Goal: Transaction & Acquisition: Obtain resource

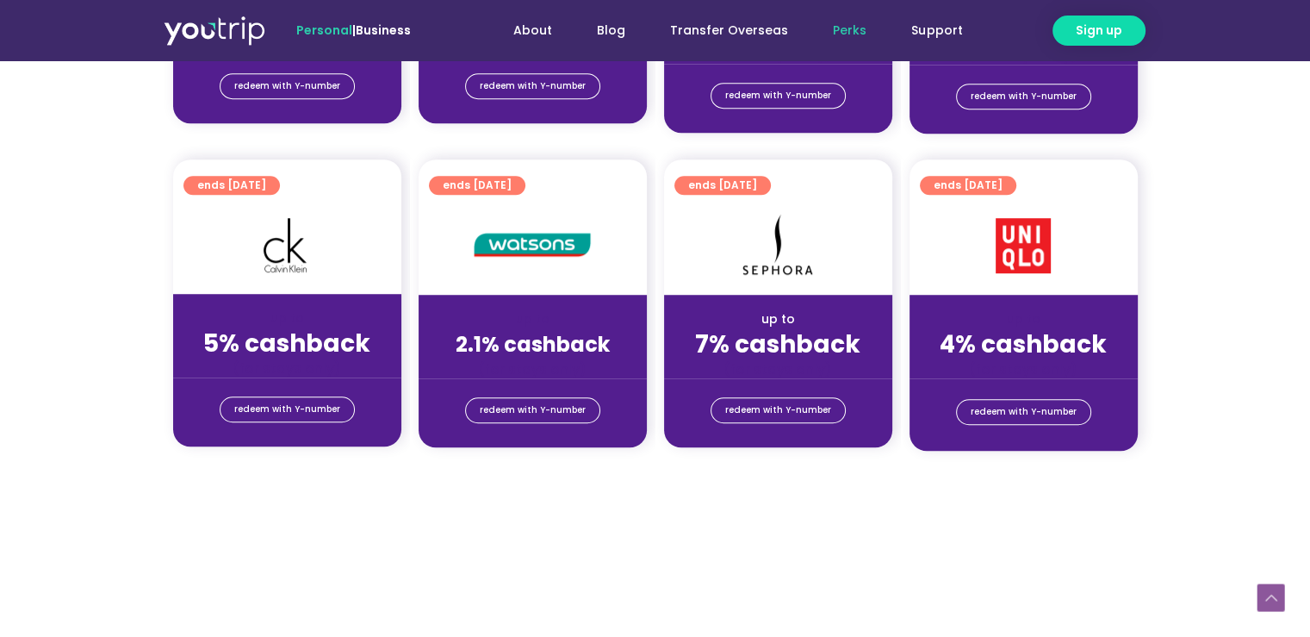
scroll to position [1292, 0]
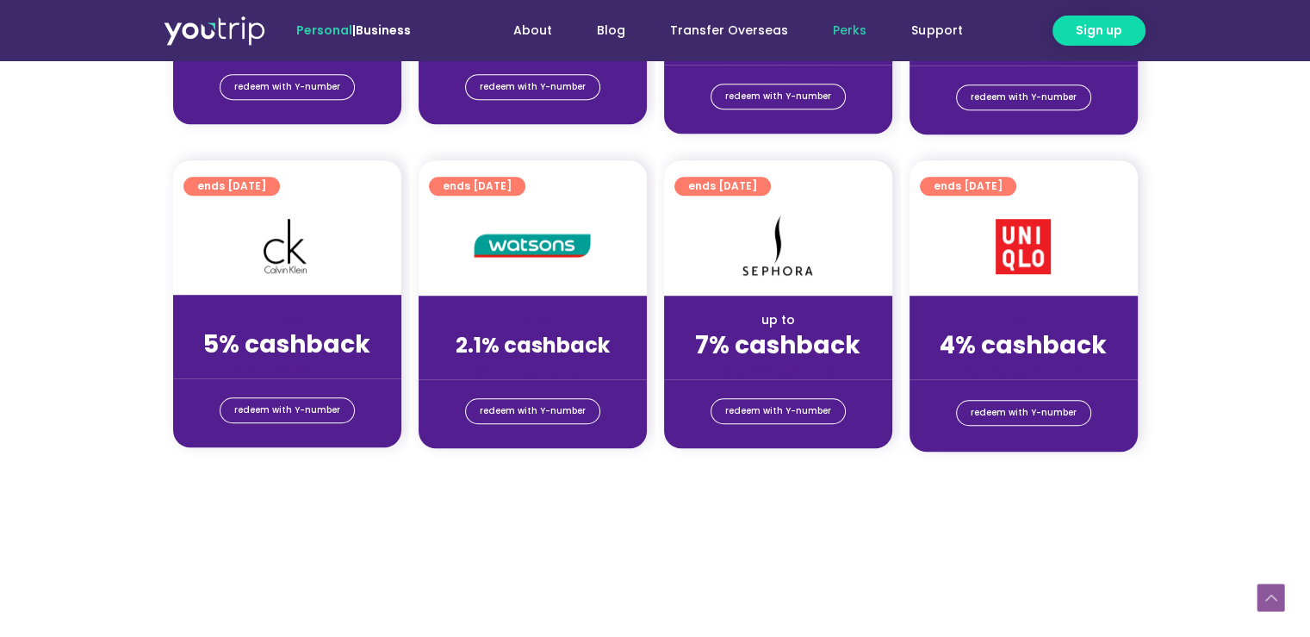
click at [1024, 302] on div "up to 4% cashback (for stays only)" at bounding box center [1024, 338] width 228 height 84
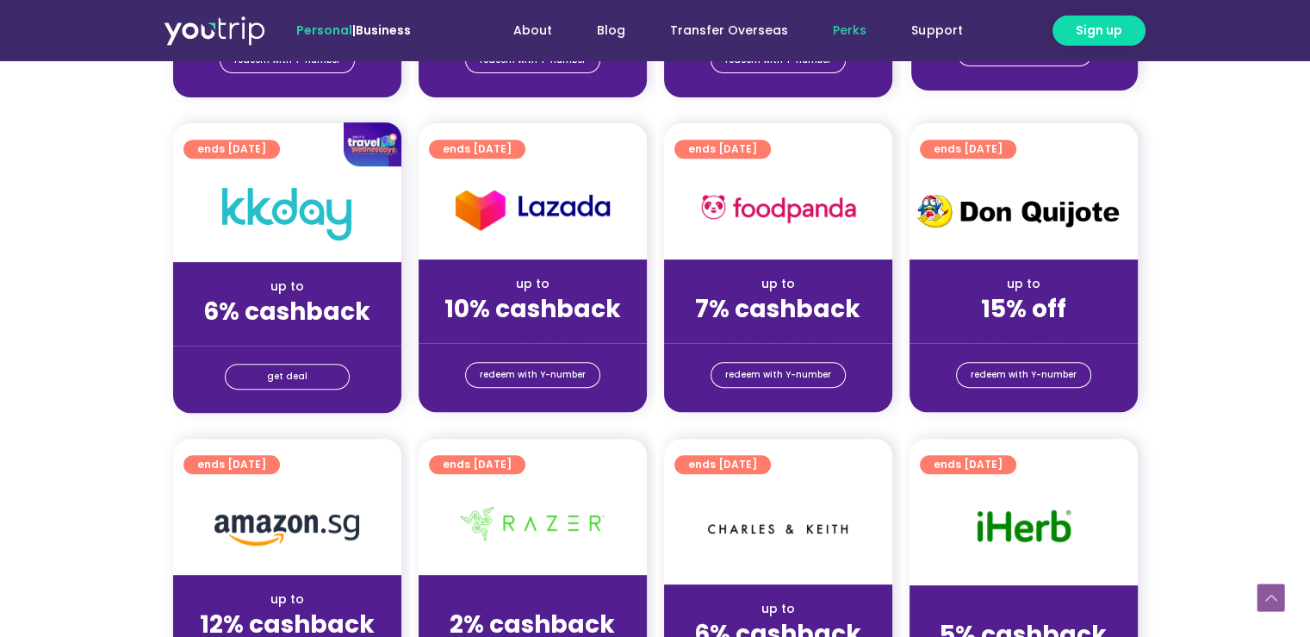
scroll to position [86, 0]
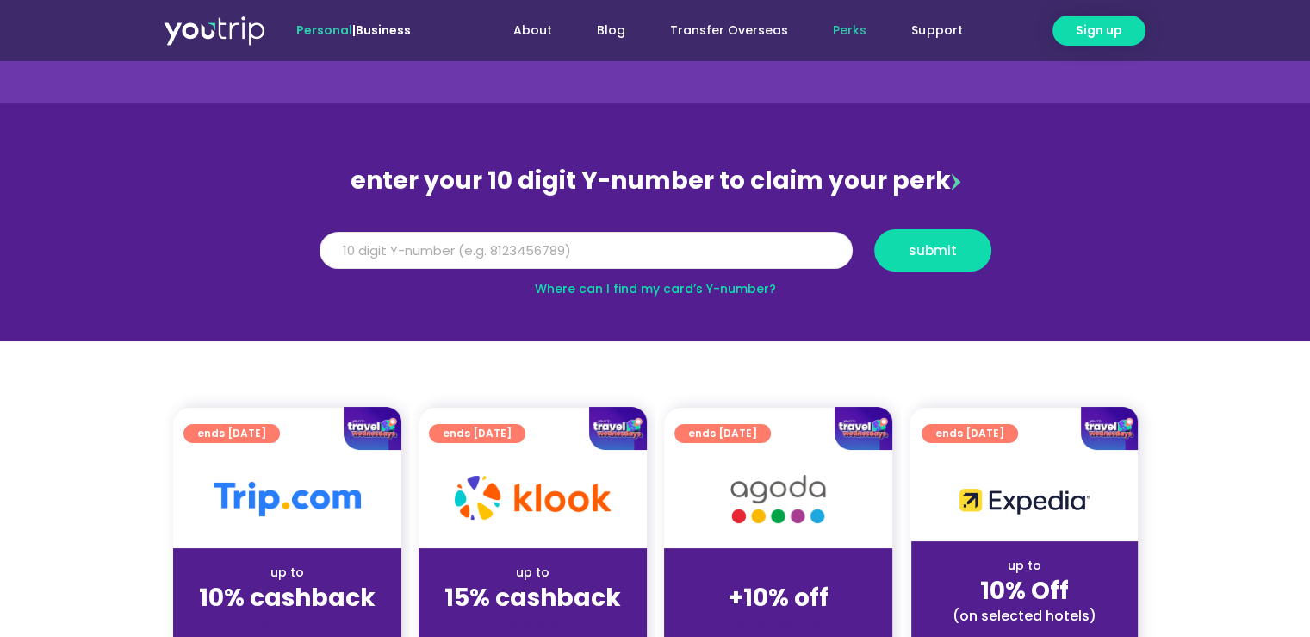
click at [633, 233] on input "Y Number" at bounding box center [586, 251] width 533 height 38
type input "8128415727"
click at [875, 229] on button "submit" at bounding box center [933, 250] width 117 height 42
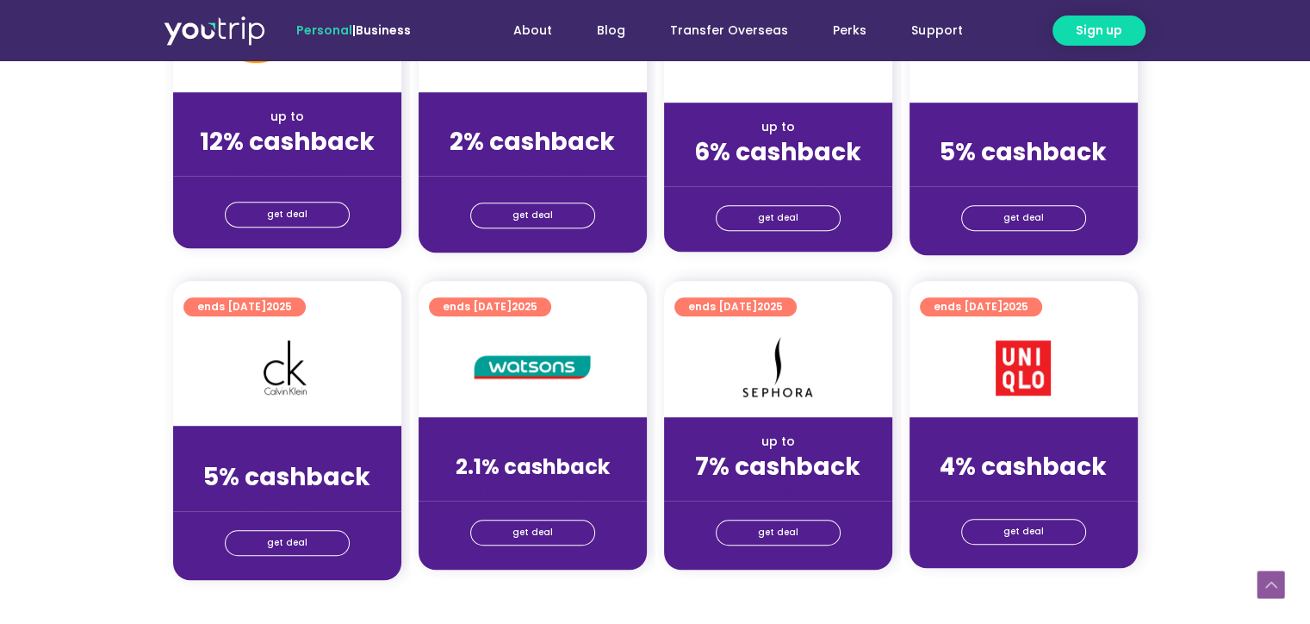
scroll to position [1292, 0]
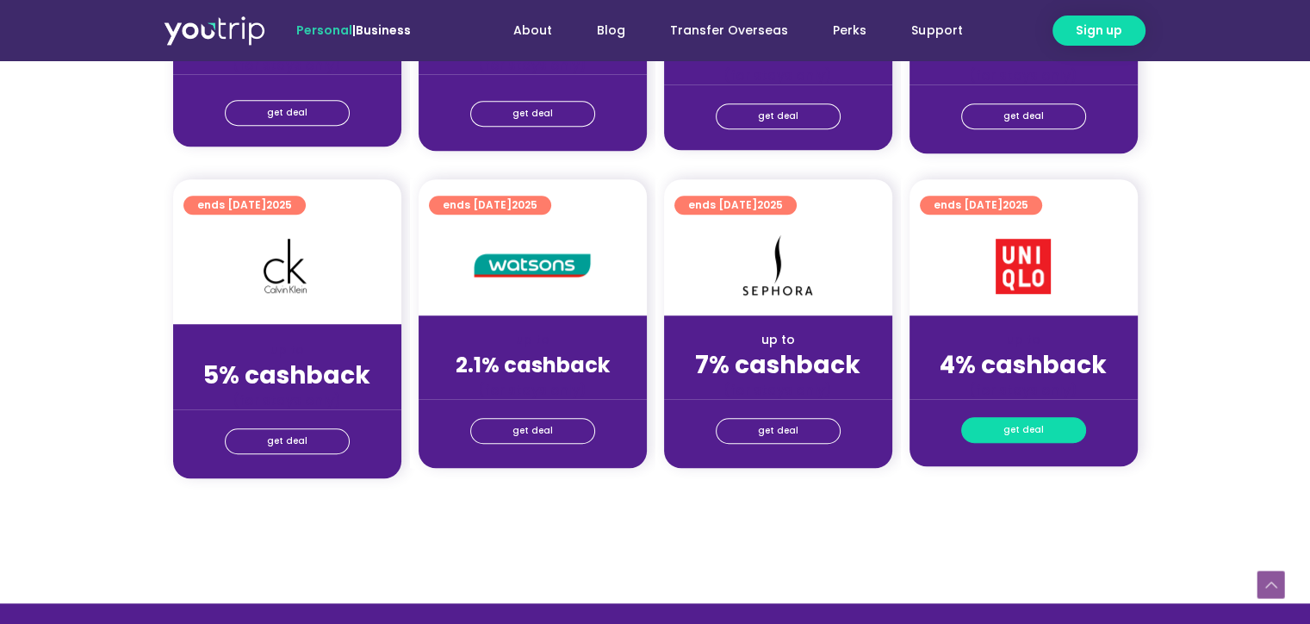
click at [989, 426] on link "get deal" at bounding box center [1024, 430] width 125 height 26
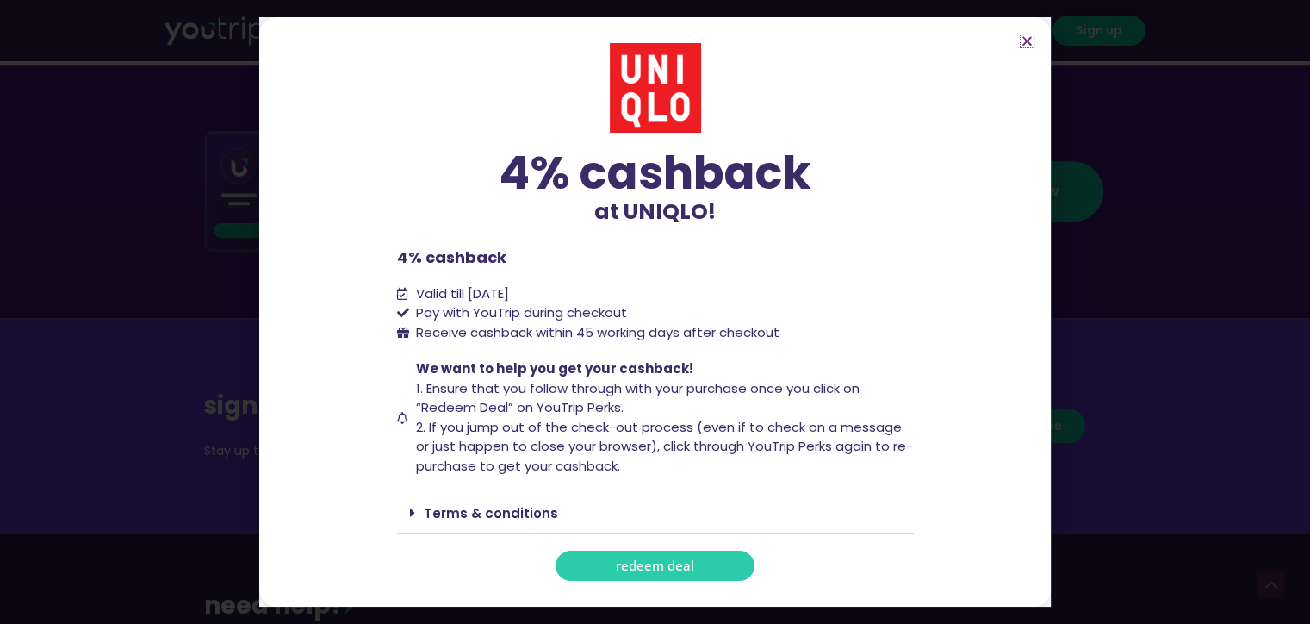
scroll to position [1982, 0]
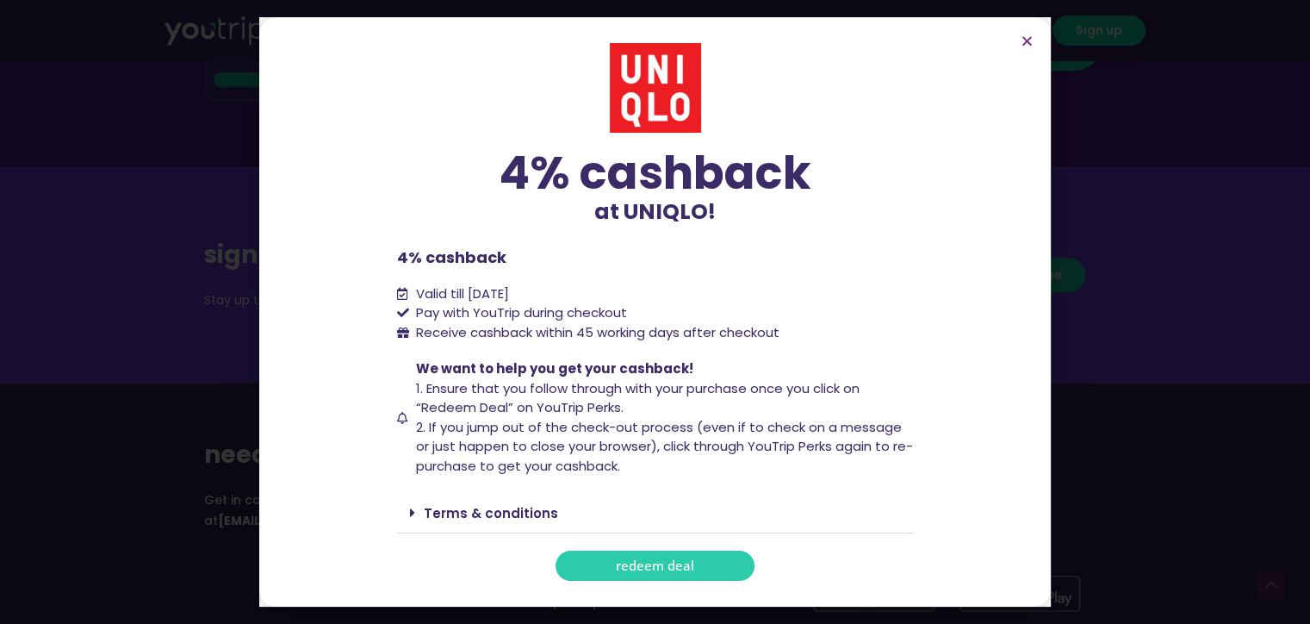
click at [532, 513] on link "Terms & conditions" at bounding box center [491, 513] width 134 height 18
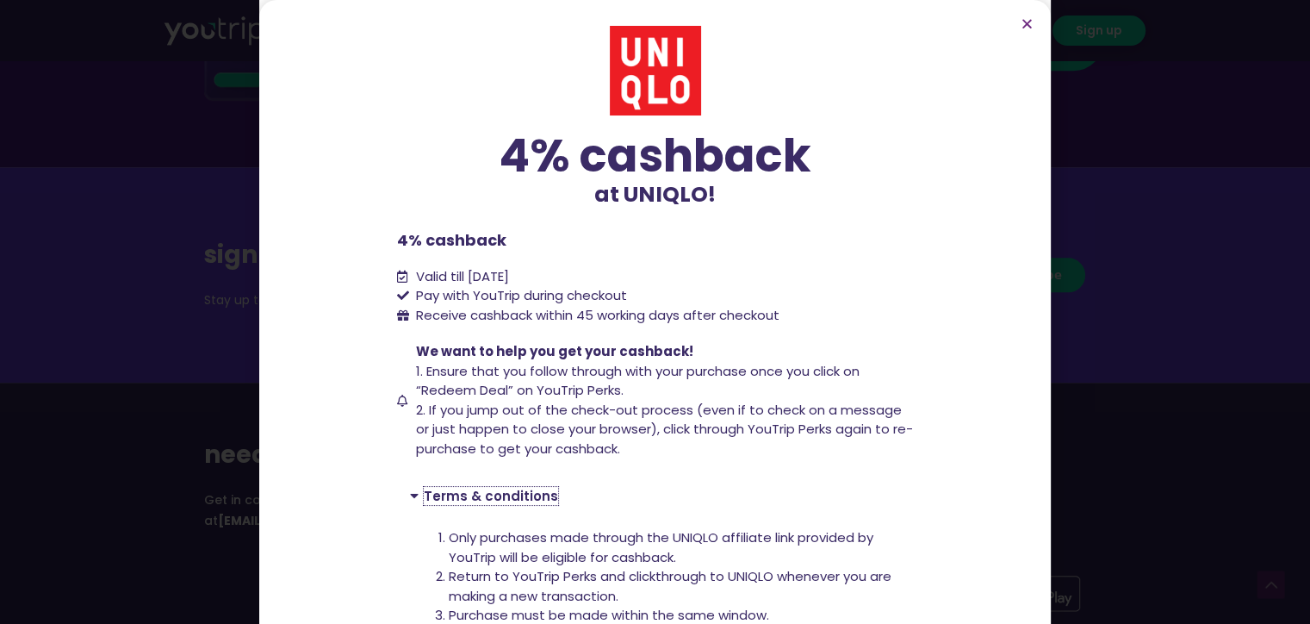
scroll to position [258, 0]
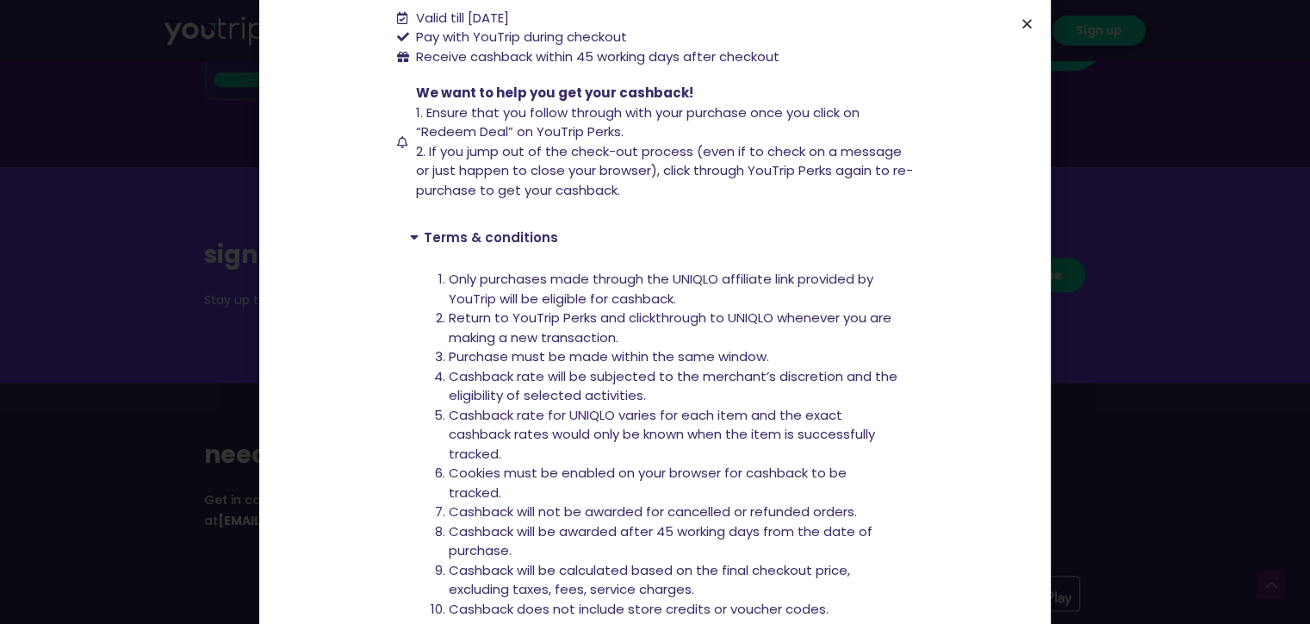
click at [1021, 26] on icon "Close" at bounding box center [1027, 23] width 13 height 13
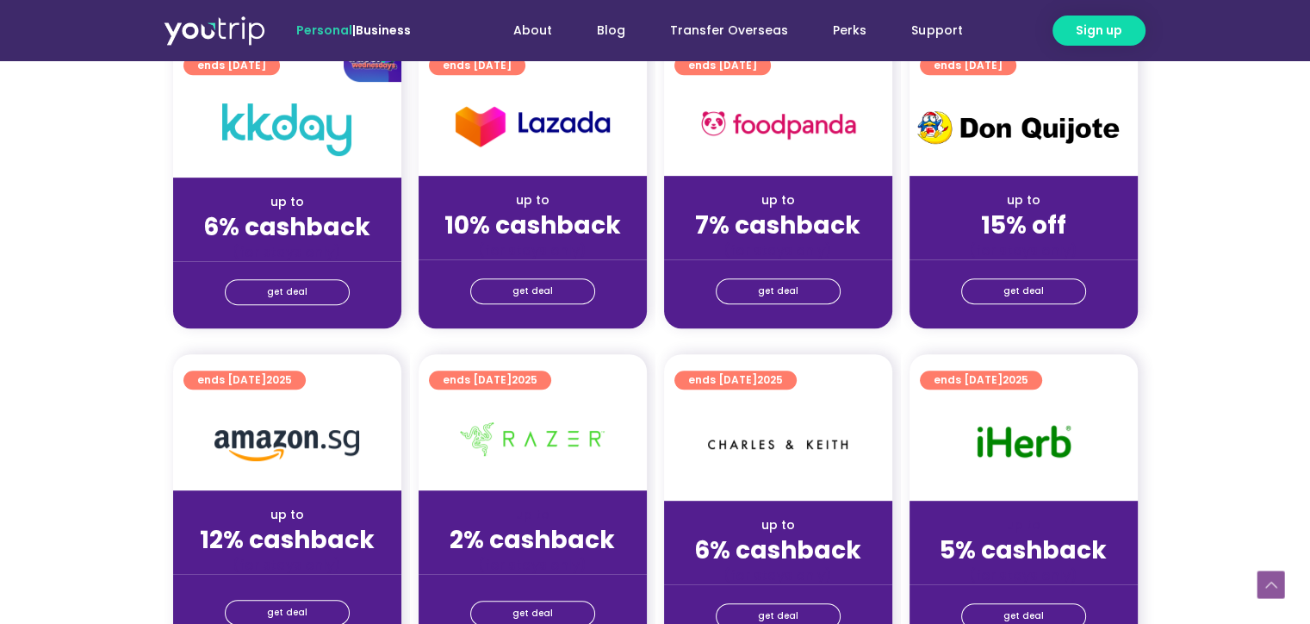
scroll to position [1036, 0]
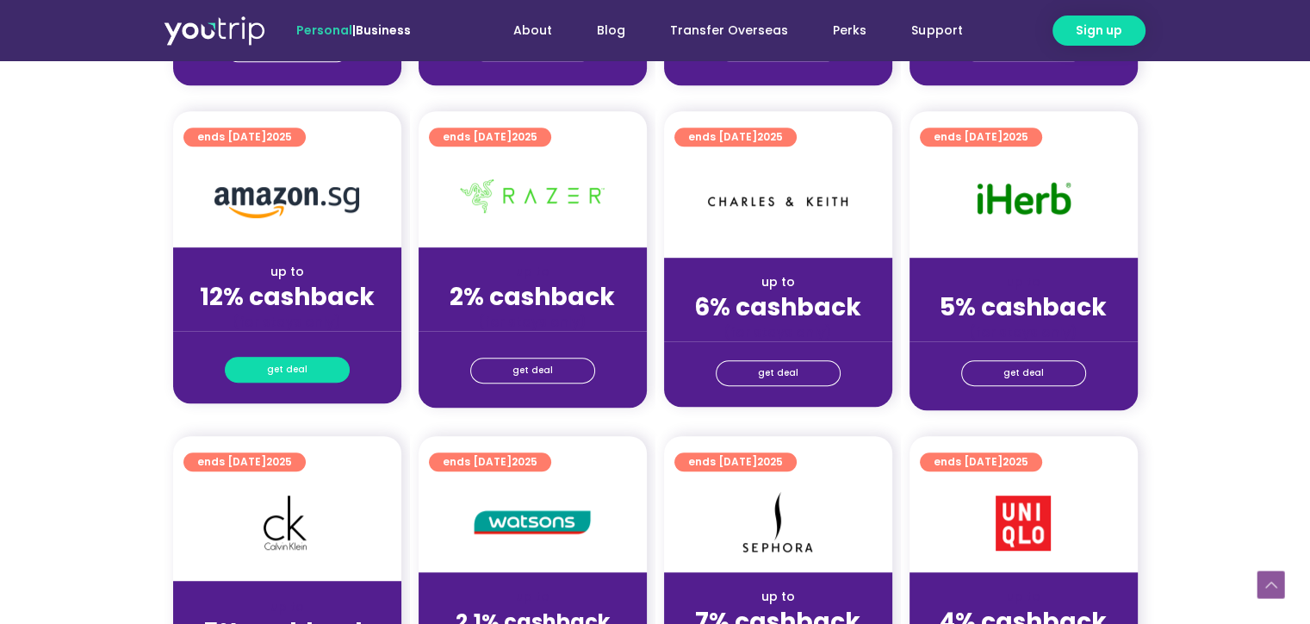
click at [309, 364] on link "get deal" at bounding box center [287, 370] width 125 height 26
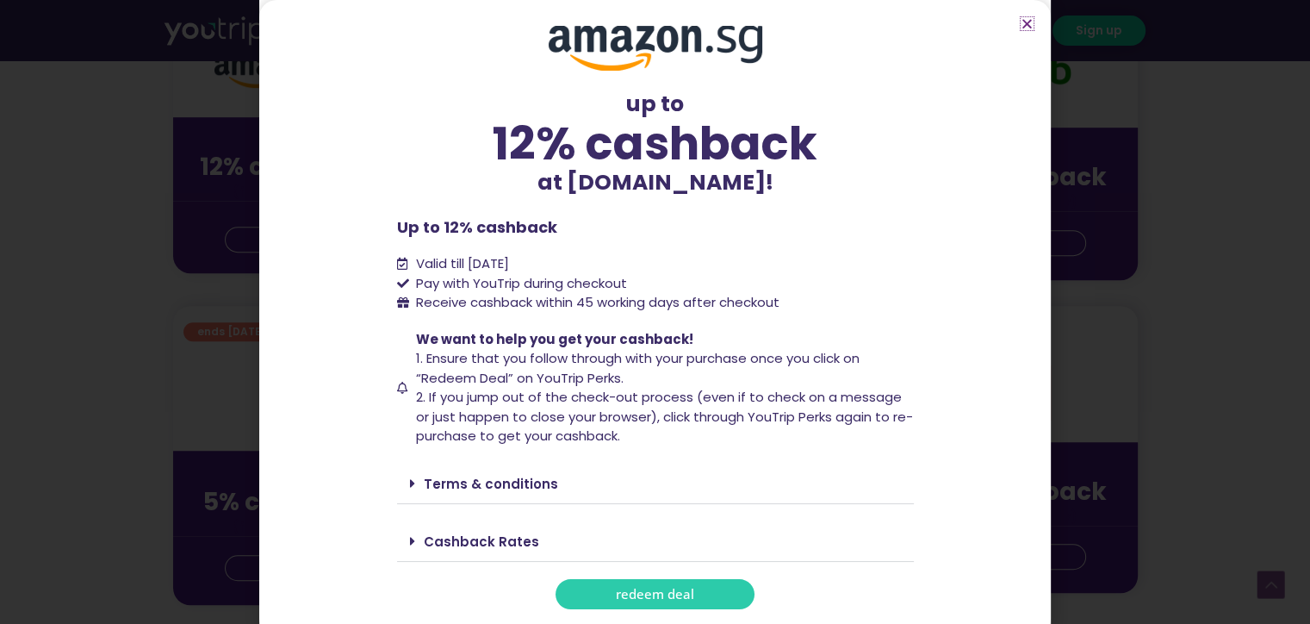
scroll to position [1294, 0]
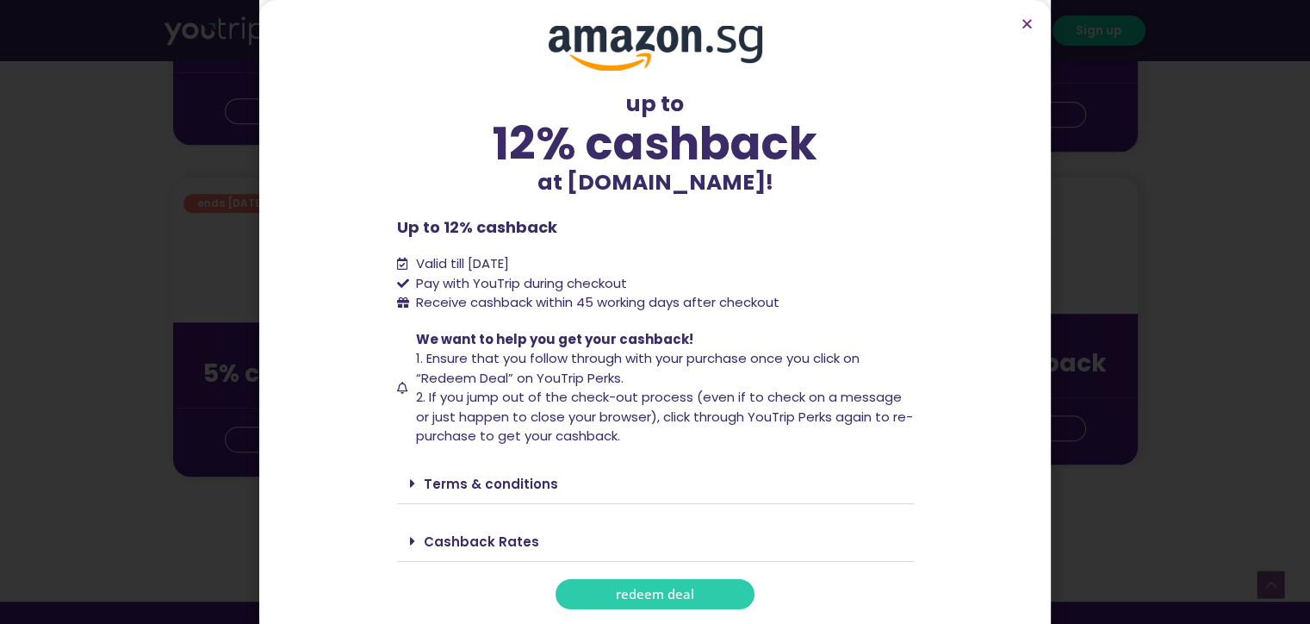
click at [501, 475] on link "Terms & conditions" at bounding box center [491, 484] width 134 height 18
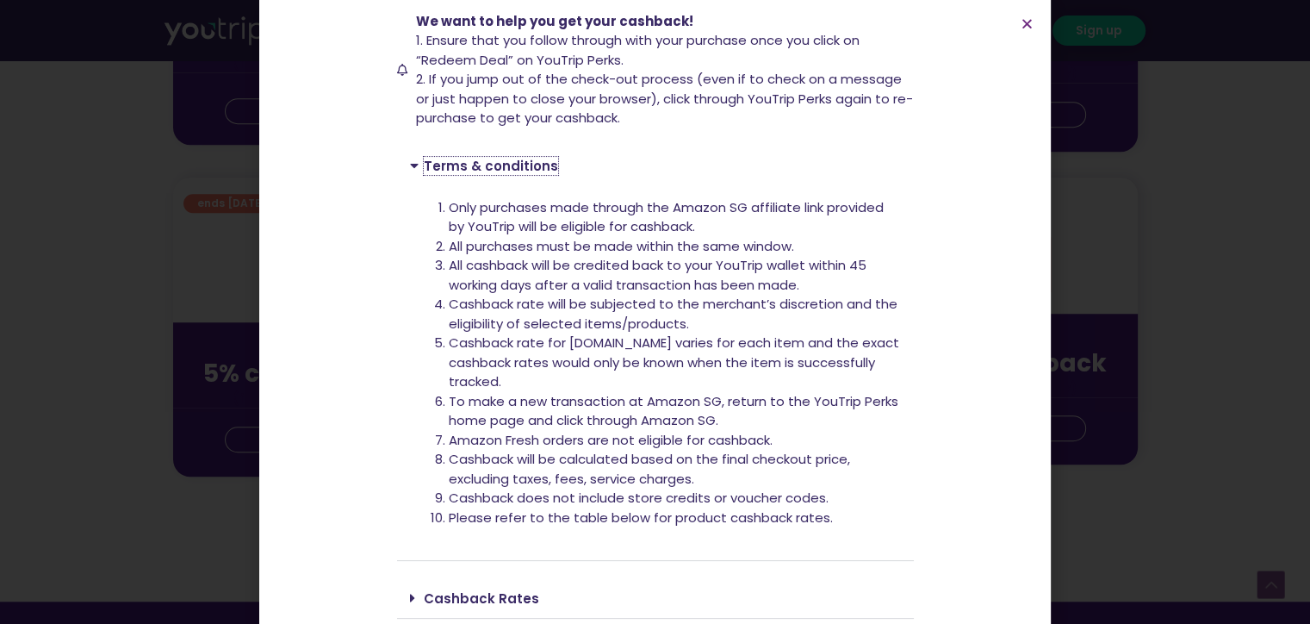
scroll to position [372, 0]
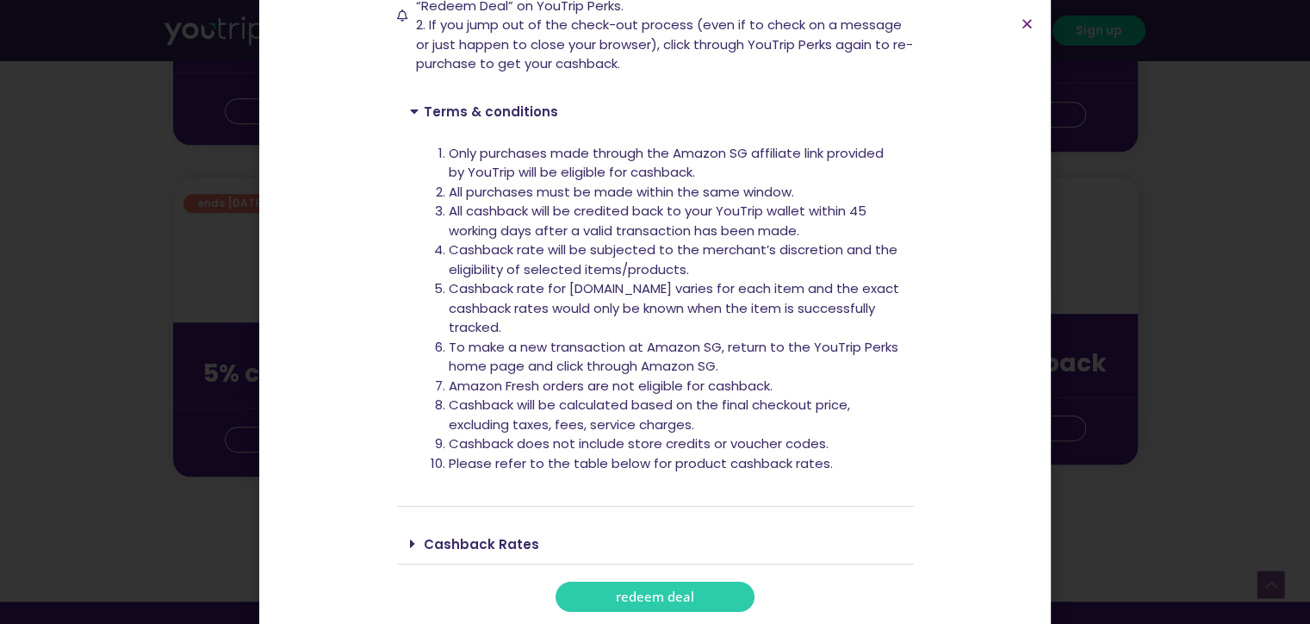
click at [527, 545] on div "Cashback Rates" at bounding box center [655, 544] width 517 height 40
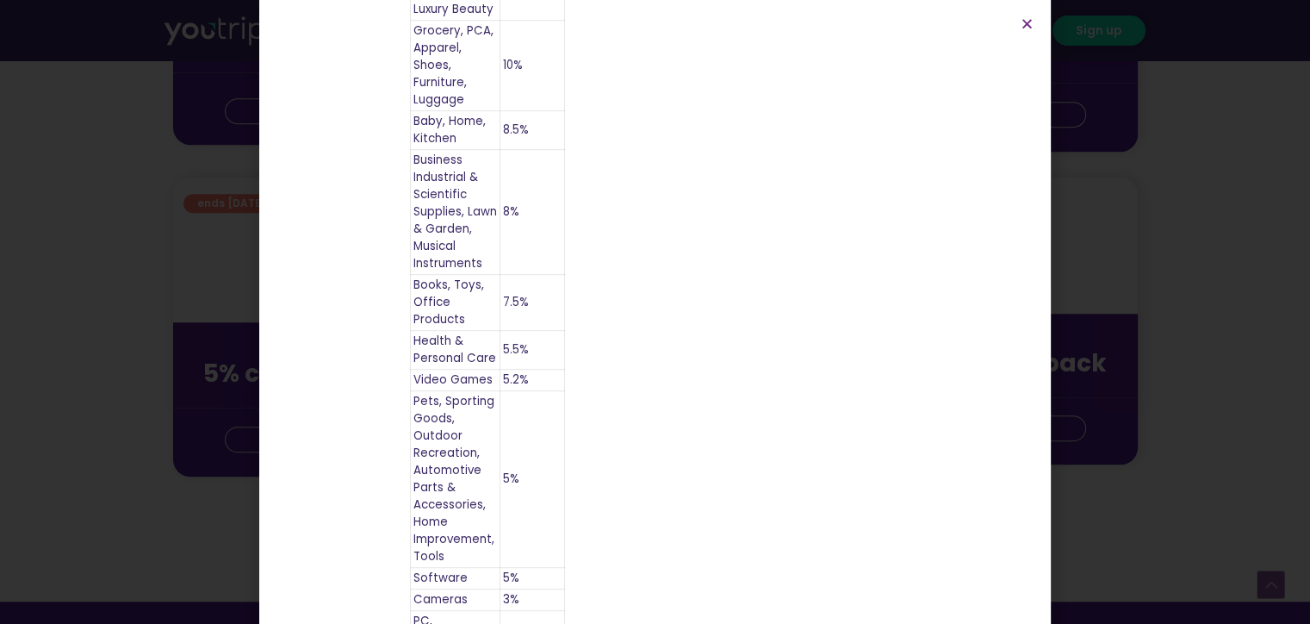
scroll to position [628, 0]
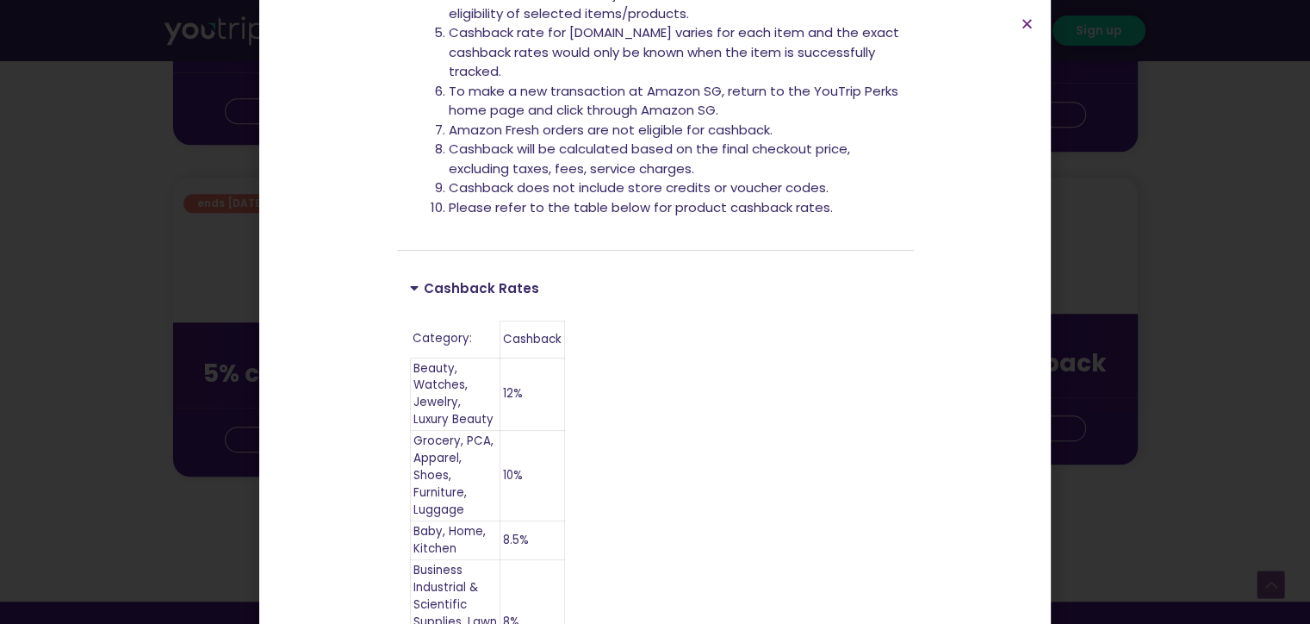
click at [220, 238] on div "up to 12% cashback at Amazon.sg! up to 12% cashback at Amazon.sg! Up to 12% cas…" at bounding box center [655, 312] width 1310 height 624
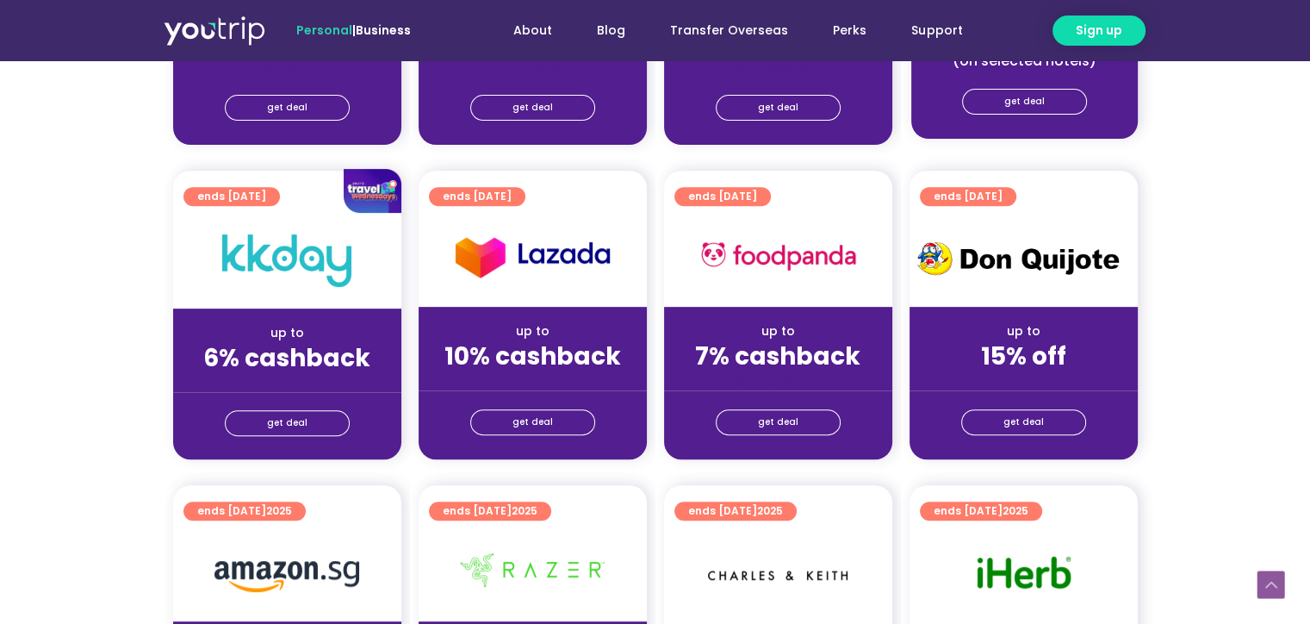
scroll to position [691, 0]
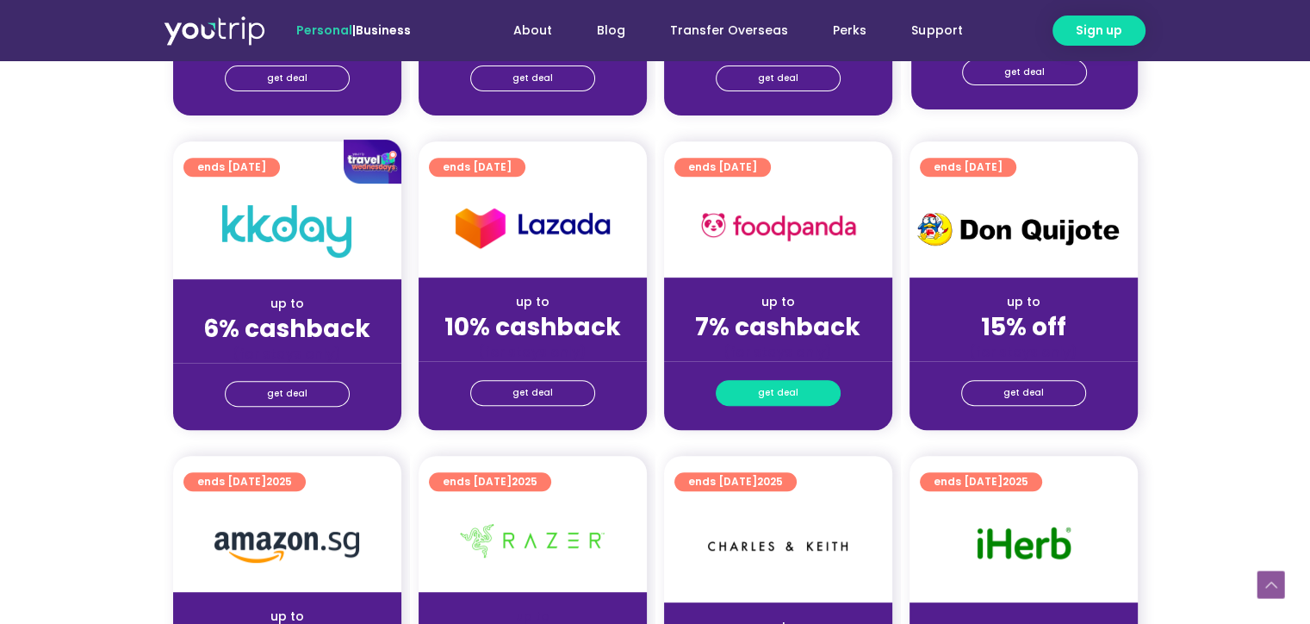
click at [798, 394] on link "get deal" at bounding box center [778, 393] width 125 height 26
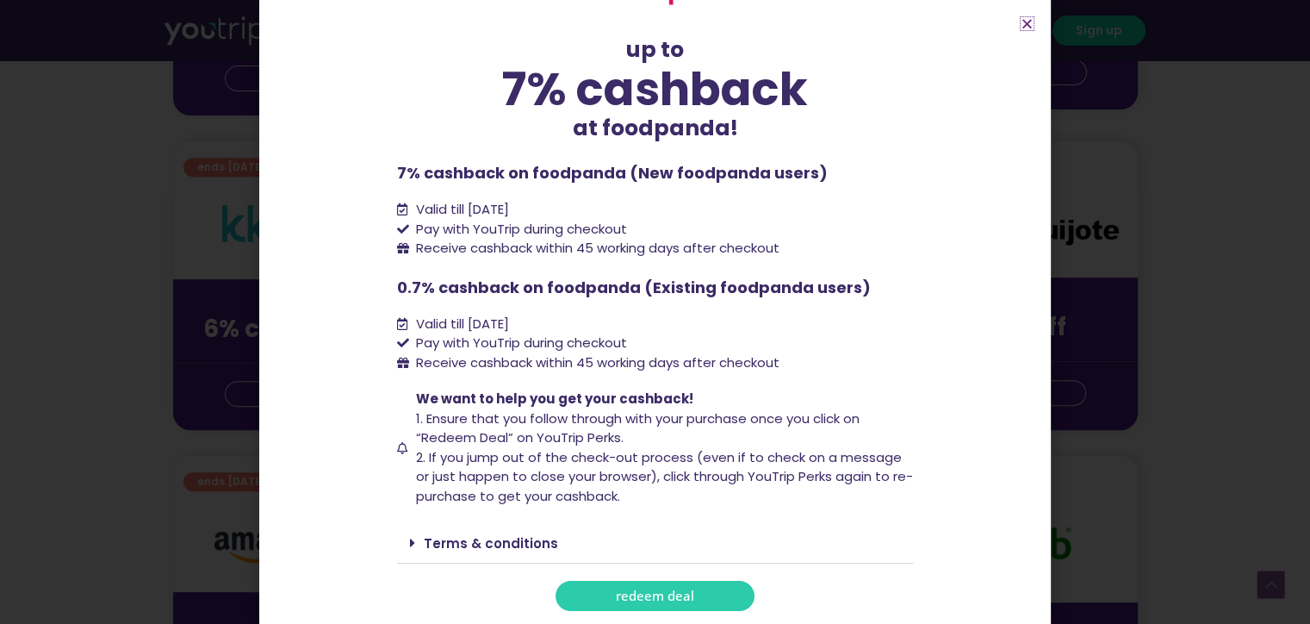
scroll to position [777, 0]
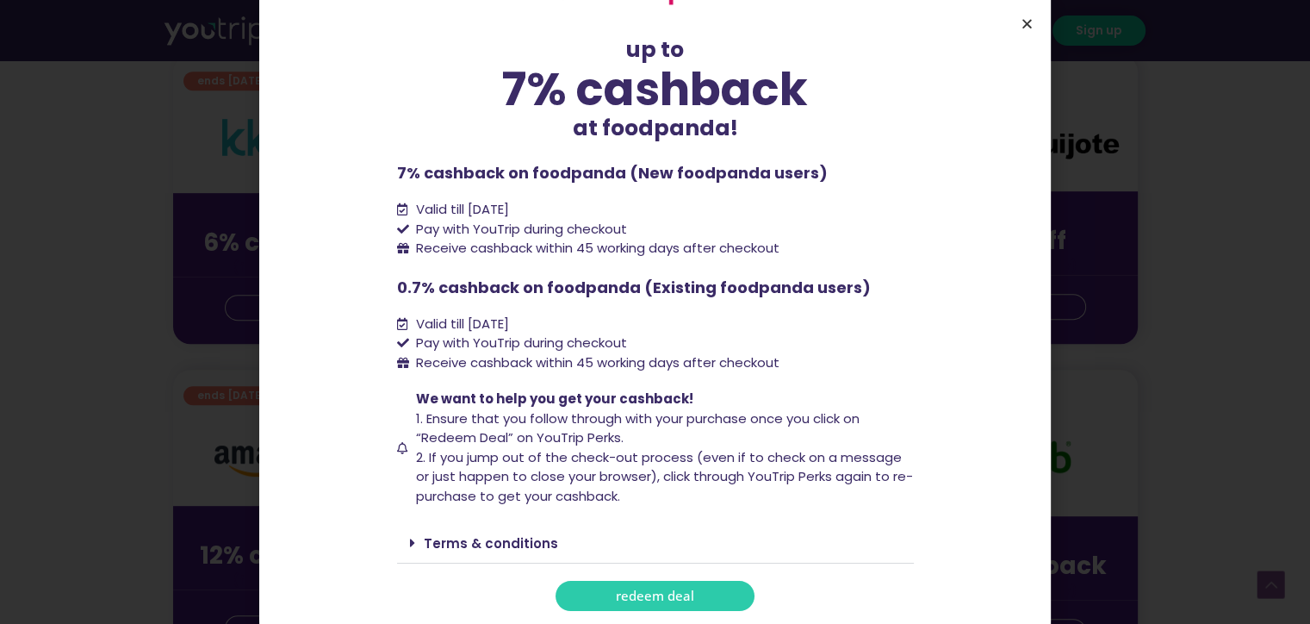
click at [1027, 28] on icon "Close" at bounding box center [1027, 23] width 13 height 13
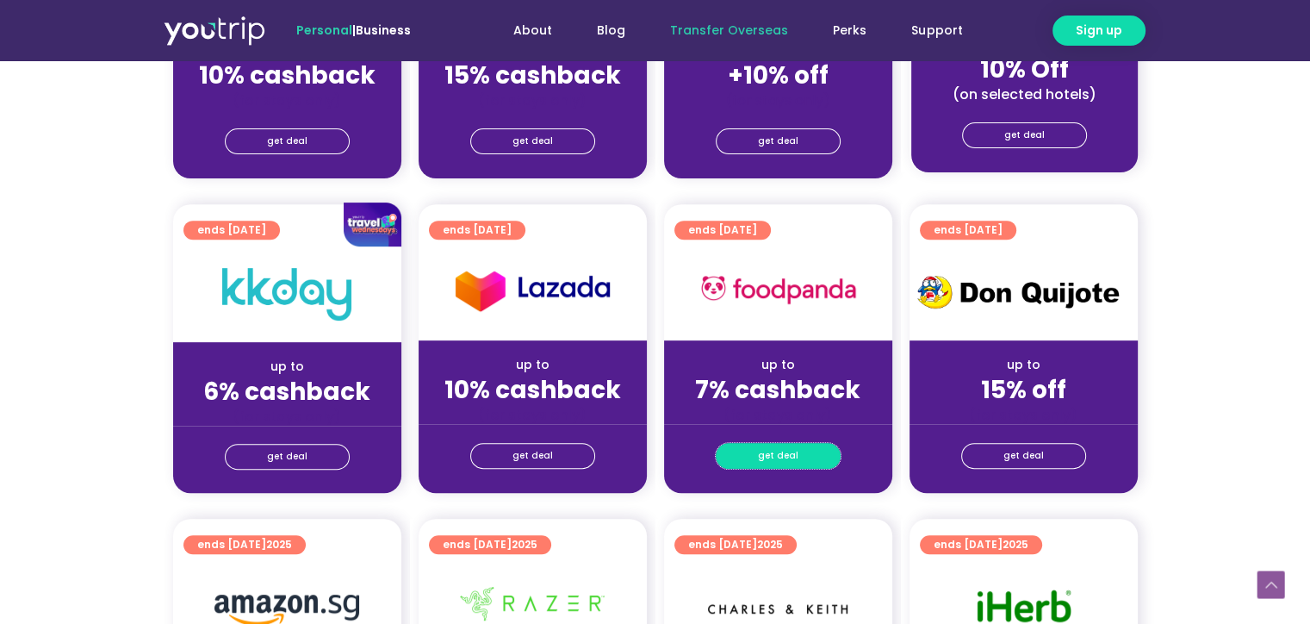
scroll to position [111, 0]
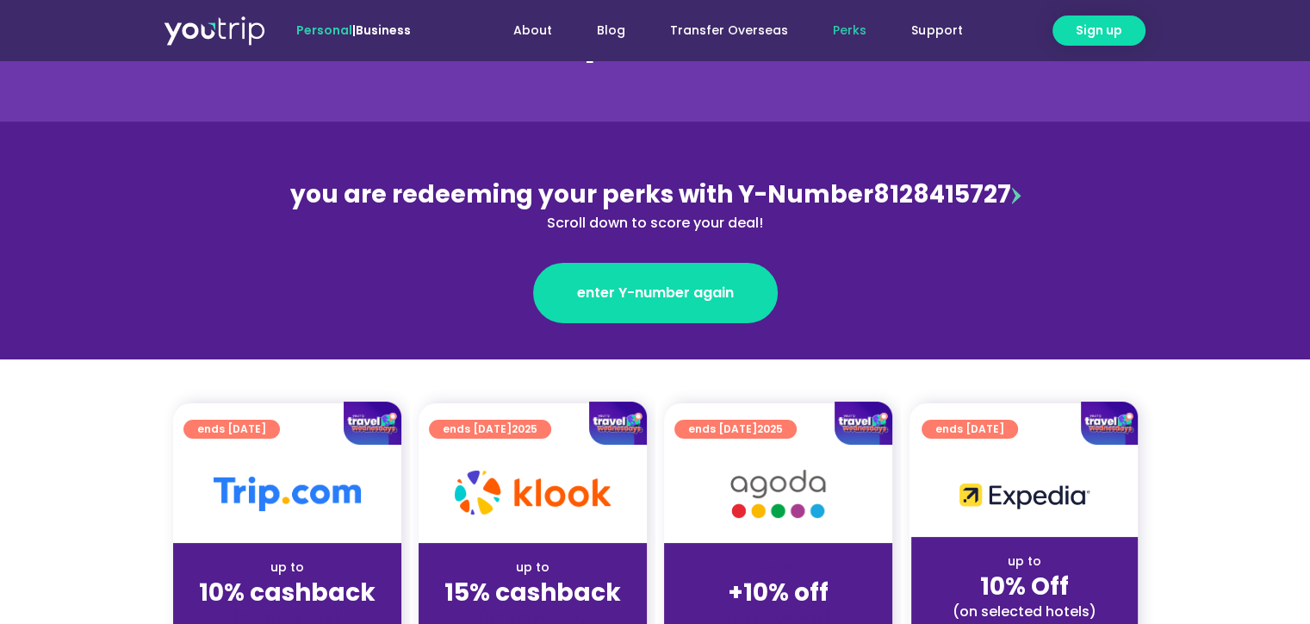
click at [844, 35] on link "Perks" at bounding box center [850, 31] width 78 height 32
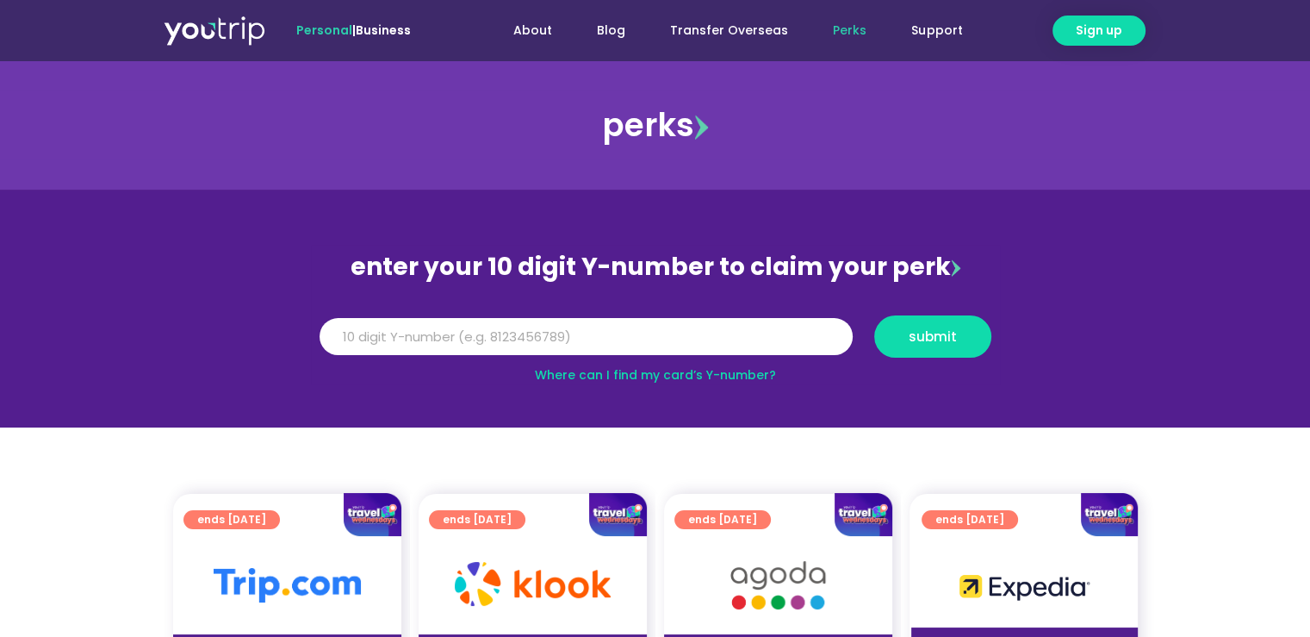
click at [223, 32] on img at bounding box center [215, 30] width 102 height 31
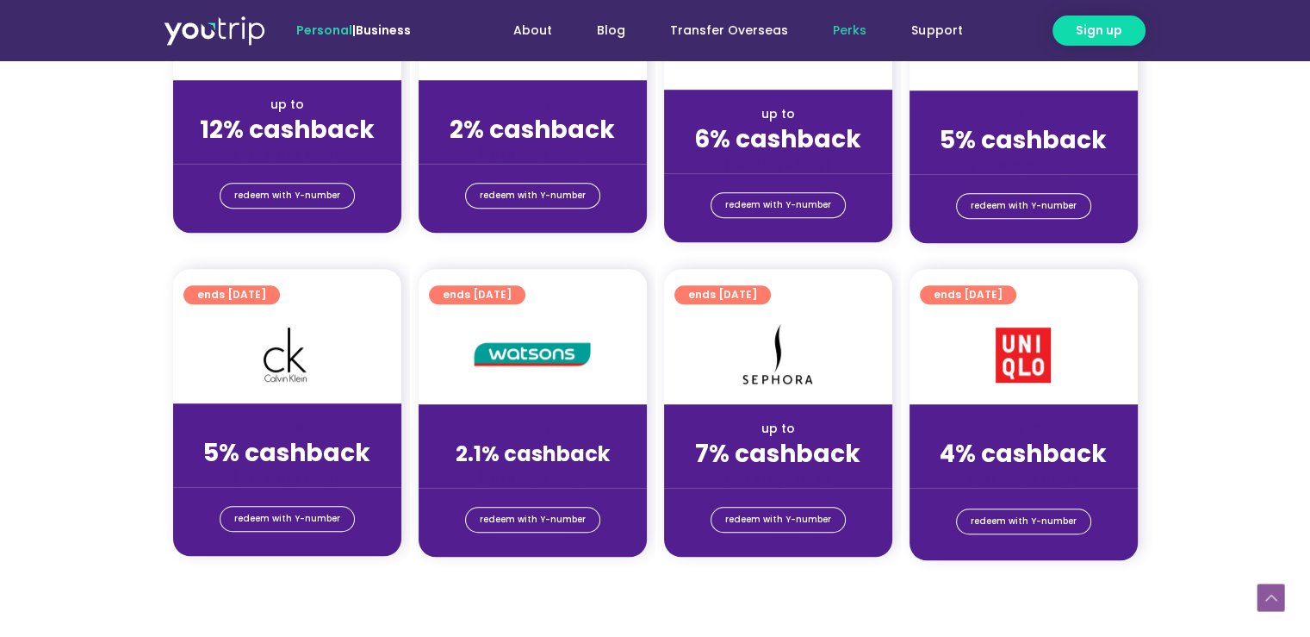
scroll to position [1292, 0]
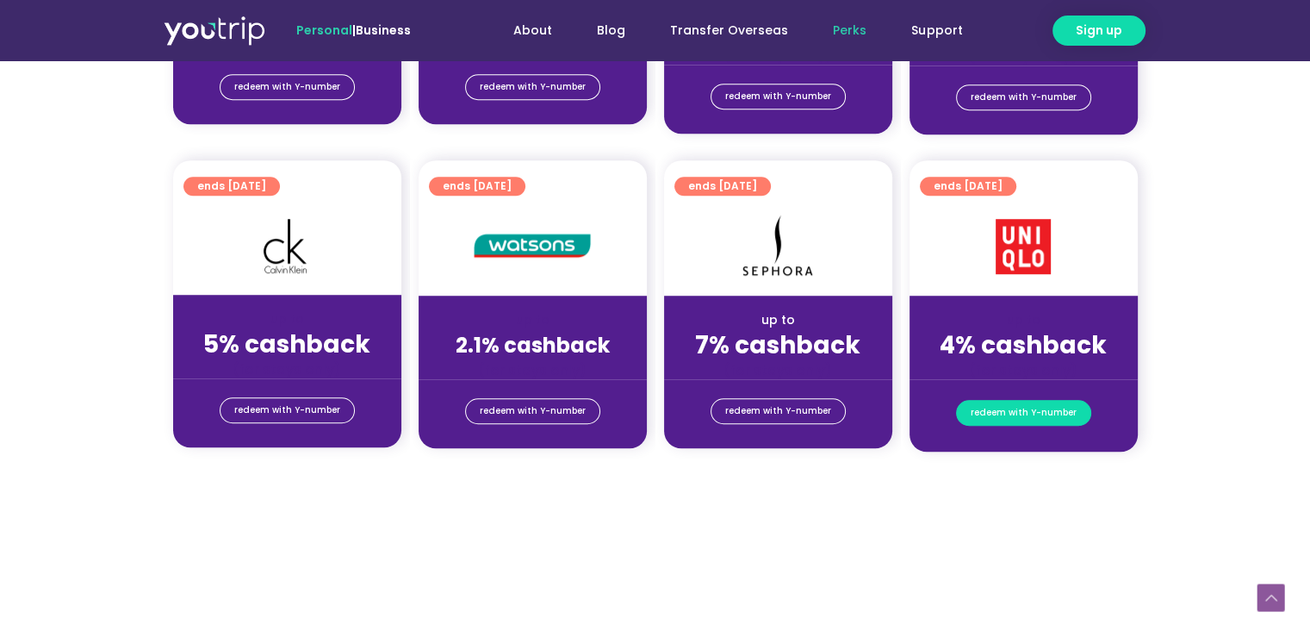
click at [990, 408] on span "redeem with Y-number" at bounding box center [1024, 413] width 106 height 24
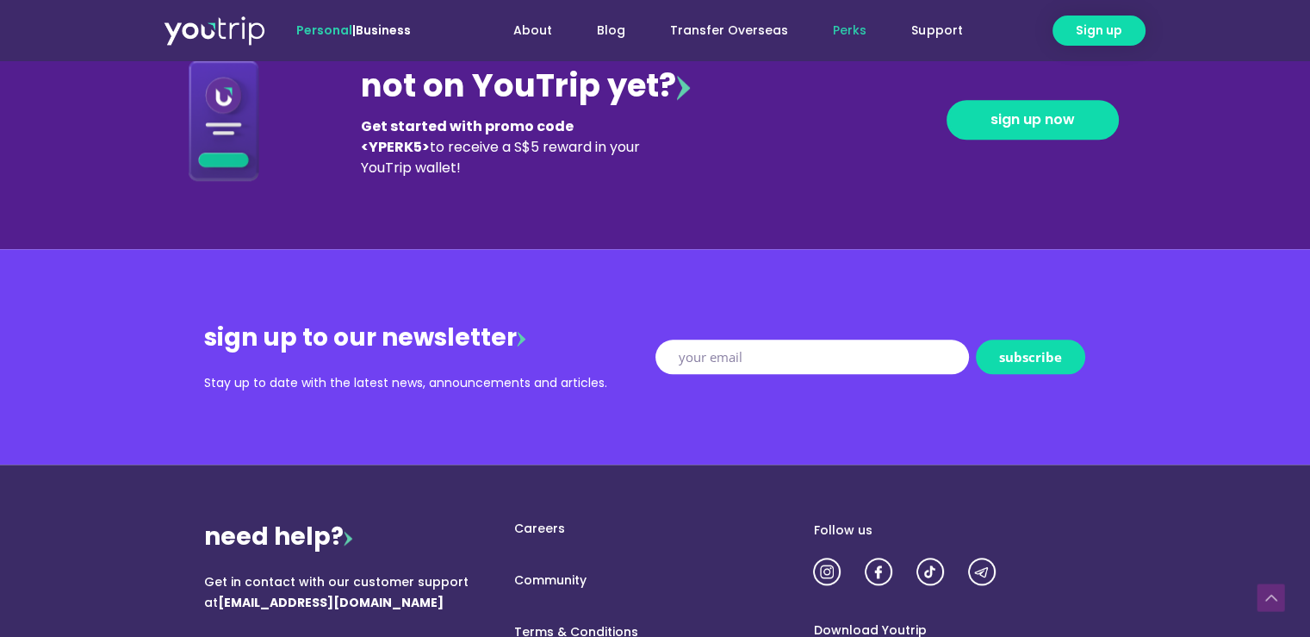
scroll to position [1982, 0]
